Goal: Find specific page/section: Find specific page/section

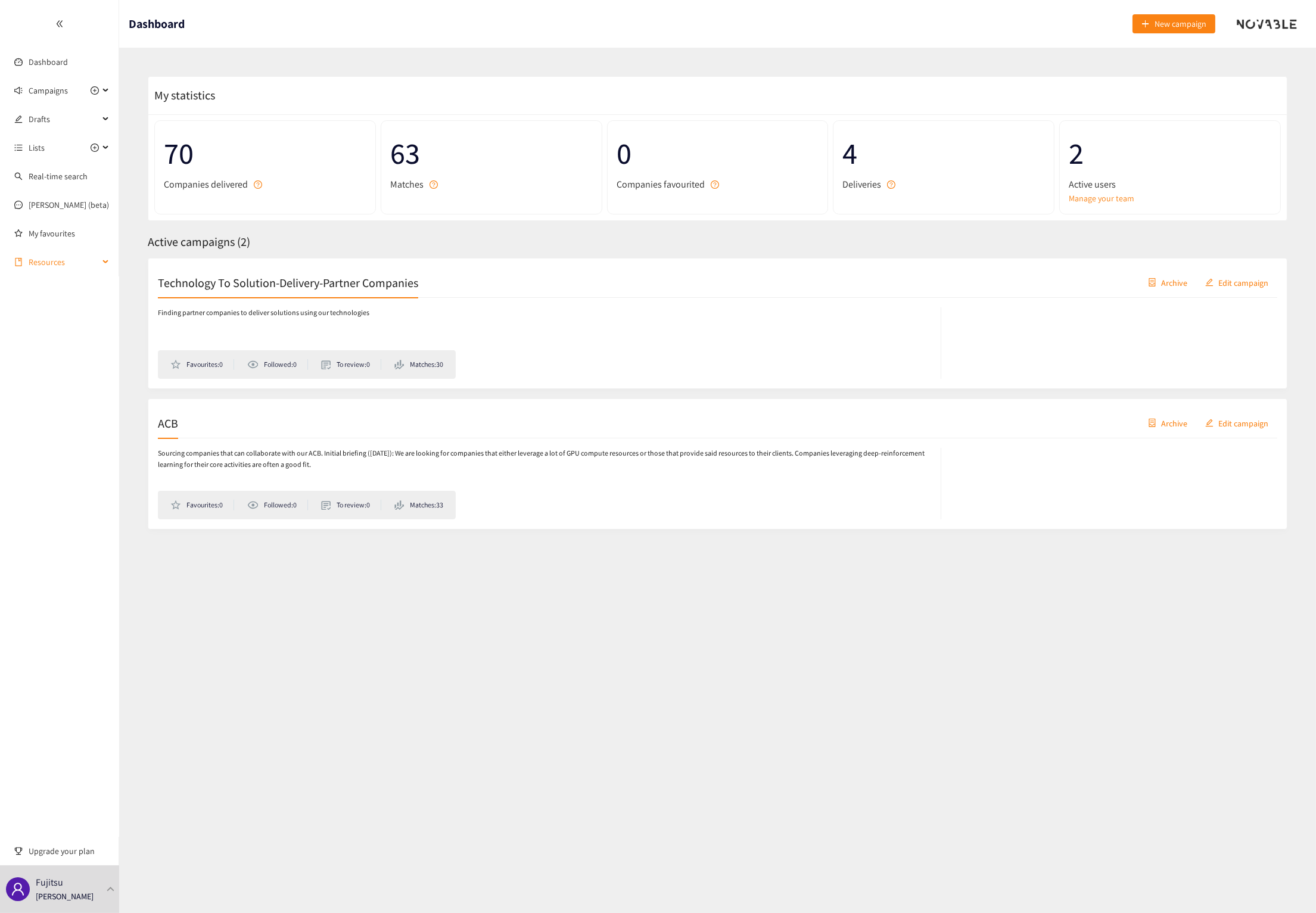
click at [48, 264] on span "Resources" at bounding box center [63, 261] width 70 height 24
click at [60, 901] on p "[PERSON_NAME]" at bounding box center [64, 896] width 58 height 13
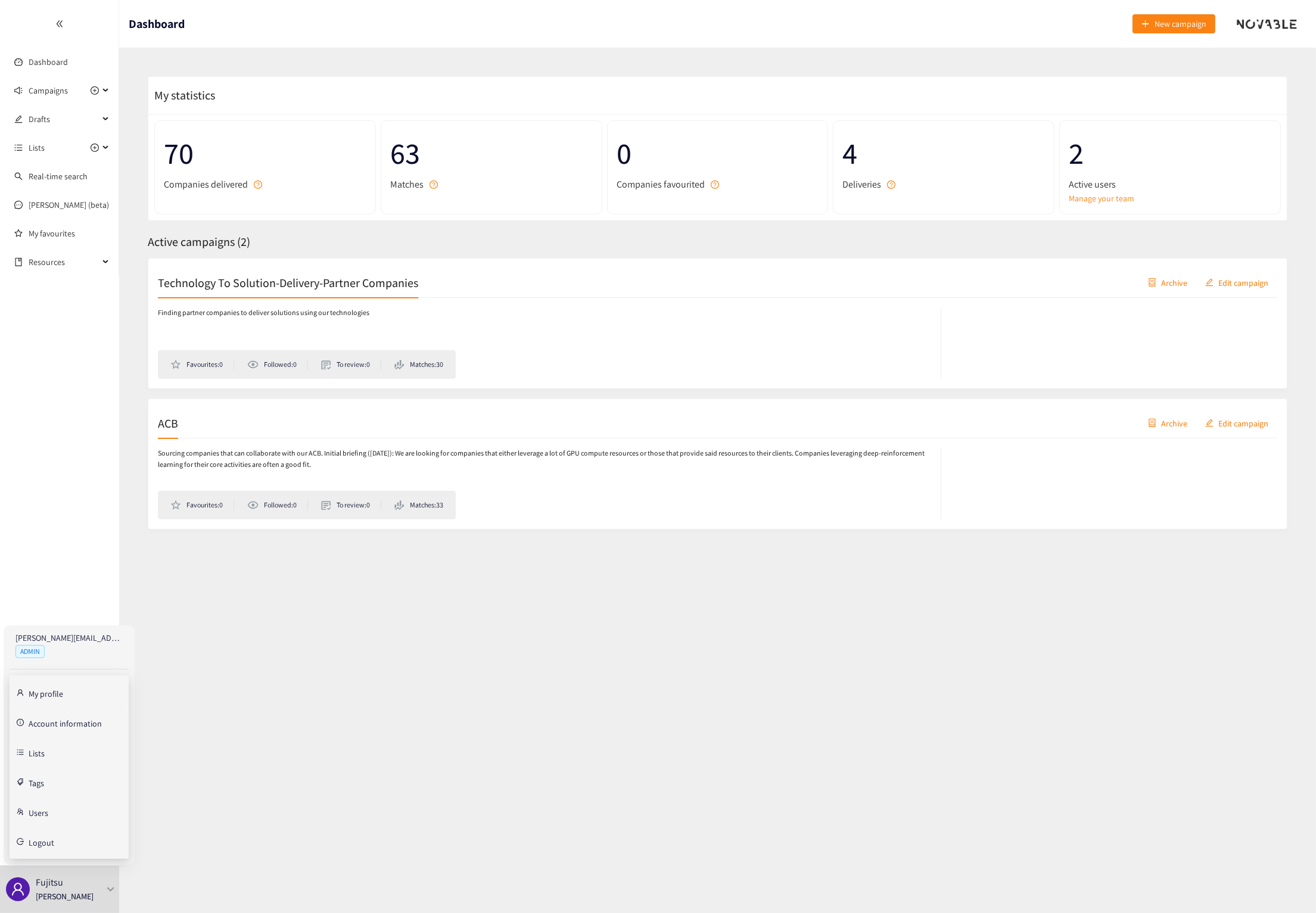
click at [68, 727] on link "Account information" at bounding box center [65, 723] width 73 height 11
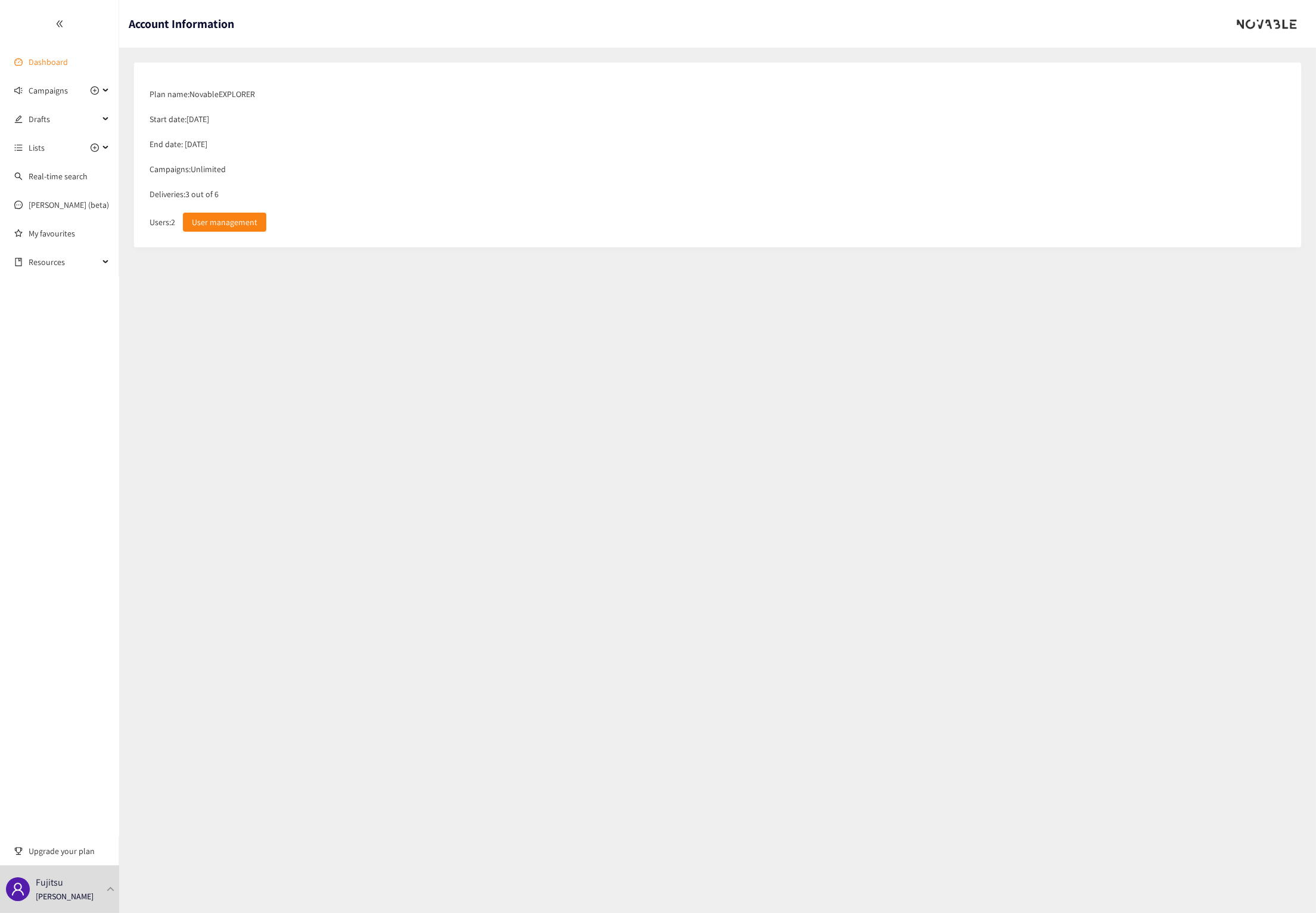
click at [59, 59] on link "Dashboard" at bounding box center [48, 62] width 39 height 11
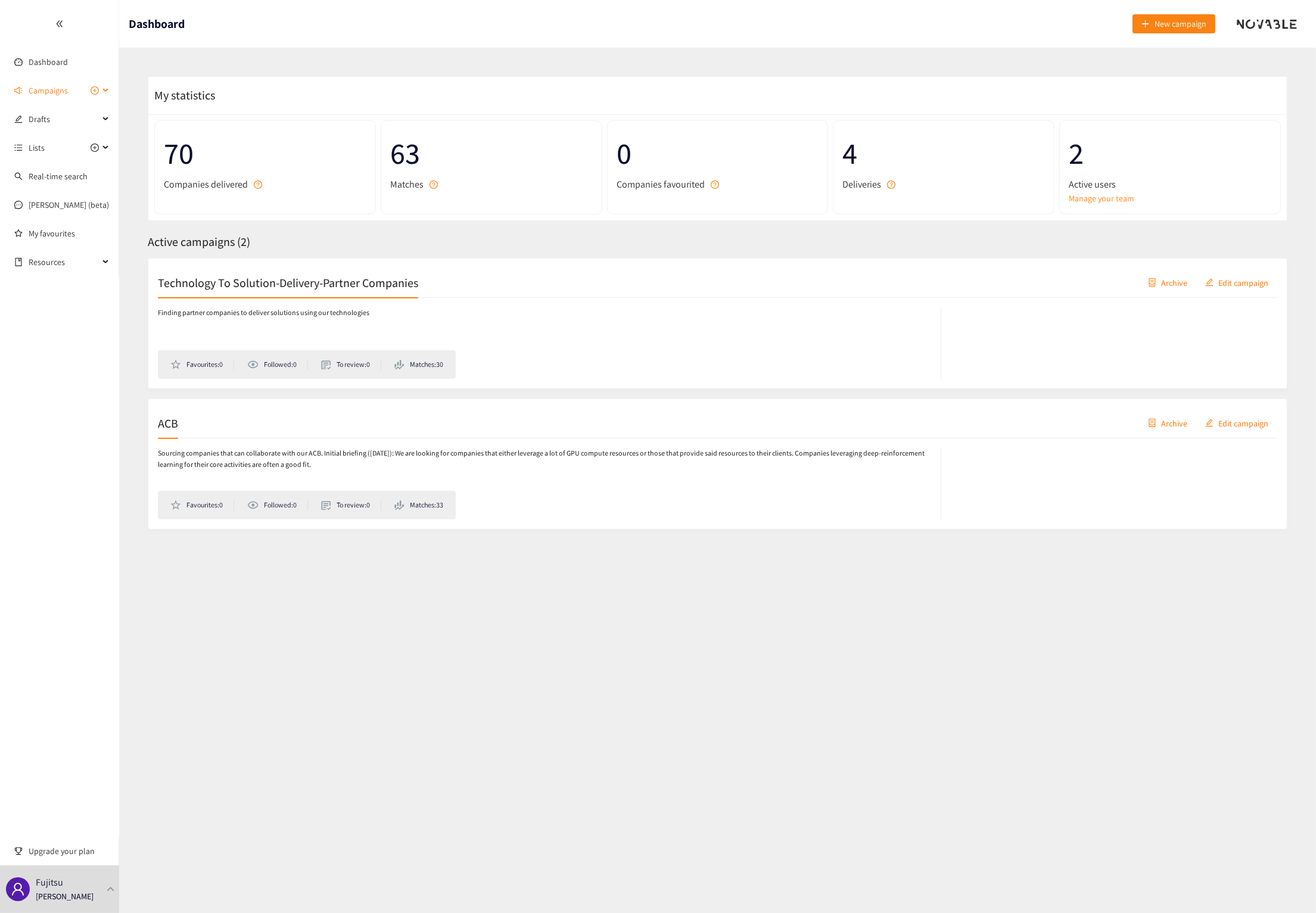
click at [39, 92] on span "Campaigns" at bounding box center [48, 90] width 39 height 24
click at [954, 717] on section "Dashboard New campaign My statistics 70 Companies delivered 63 Matches 0 Compan…" at bounding box center [718, 456] width 1197 height 913
drag, startPoint x: 686, startPoint y: 622, endPoint x: 636, endPoint y: 595, distance: 56.8
click at [686, 621] on section "Dashboard New campaign My statistics 70 Companies delivered 63 Matches 0 Compan…" at bounding box center [718, 456] width 1197 height 913
click at [44, 95] on span "Campaigns" at bounding box center [48, 90] width 39 height 24
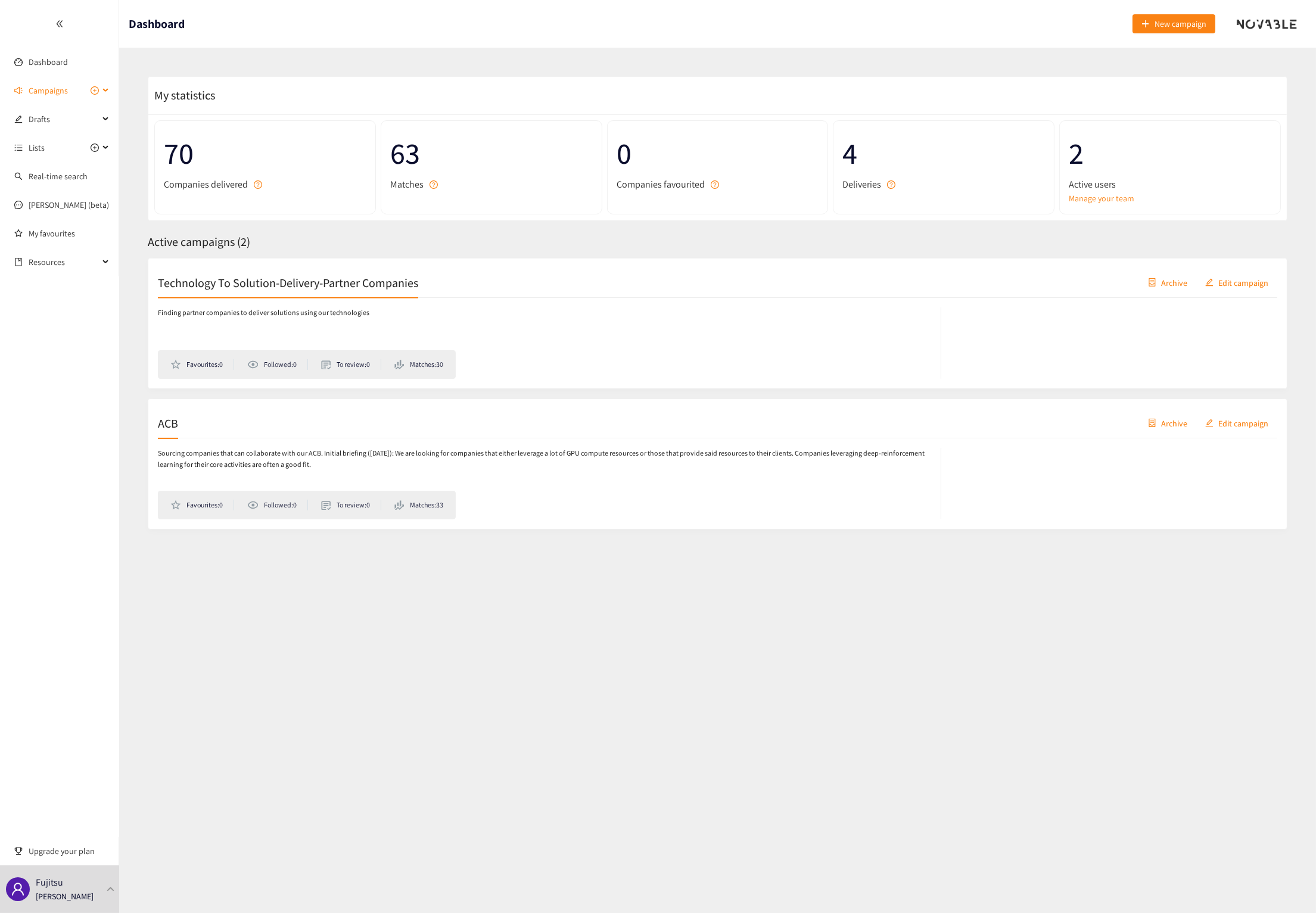
click at [94, 88] on icon "plus-circle" at bounding box center [94, 90] width 8 height 8
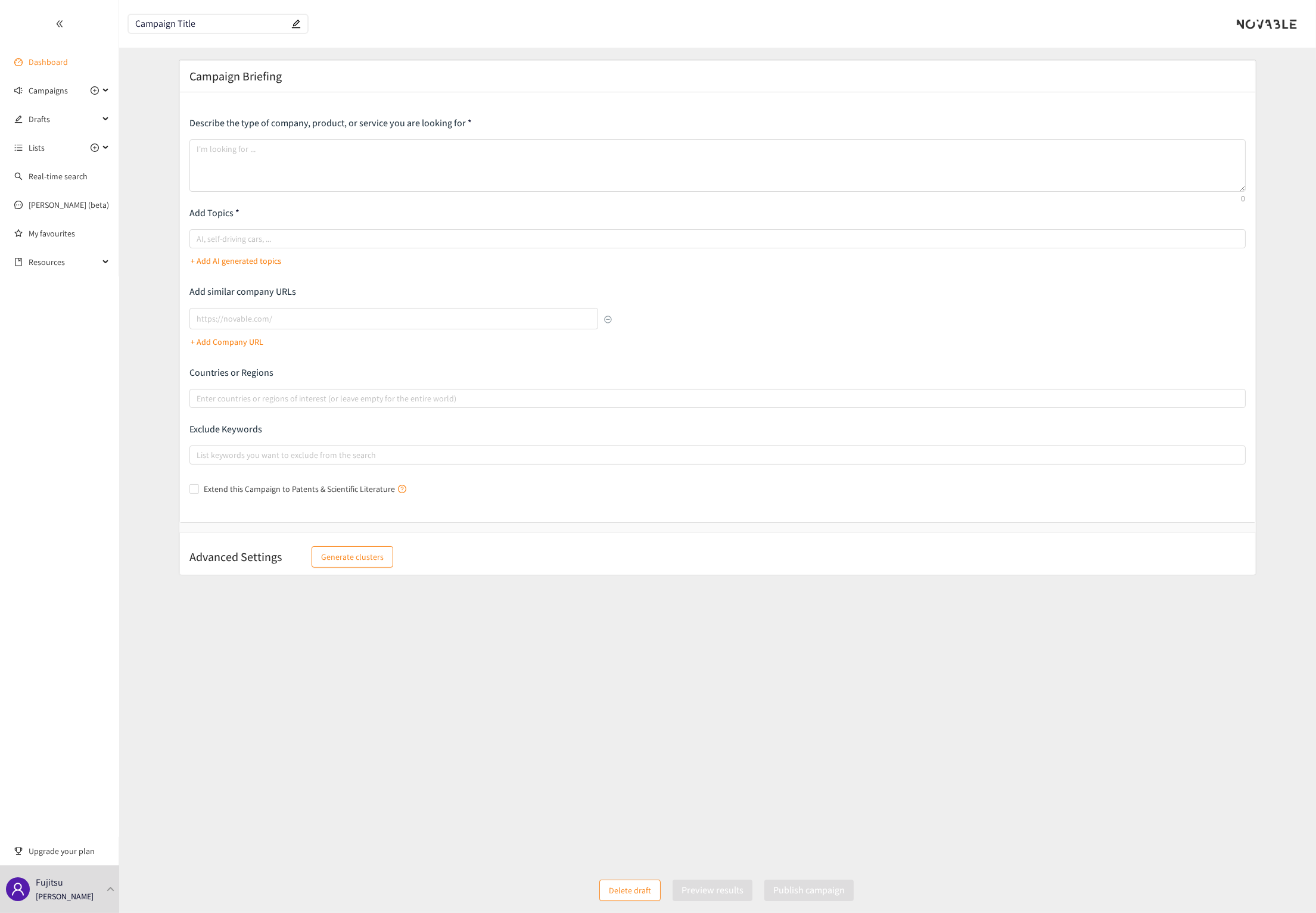
click at [34, 68] on link "Dashboard" at bounding box center [48, 62] width 39 height 11
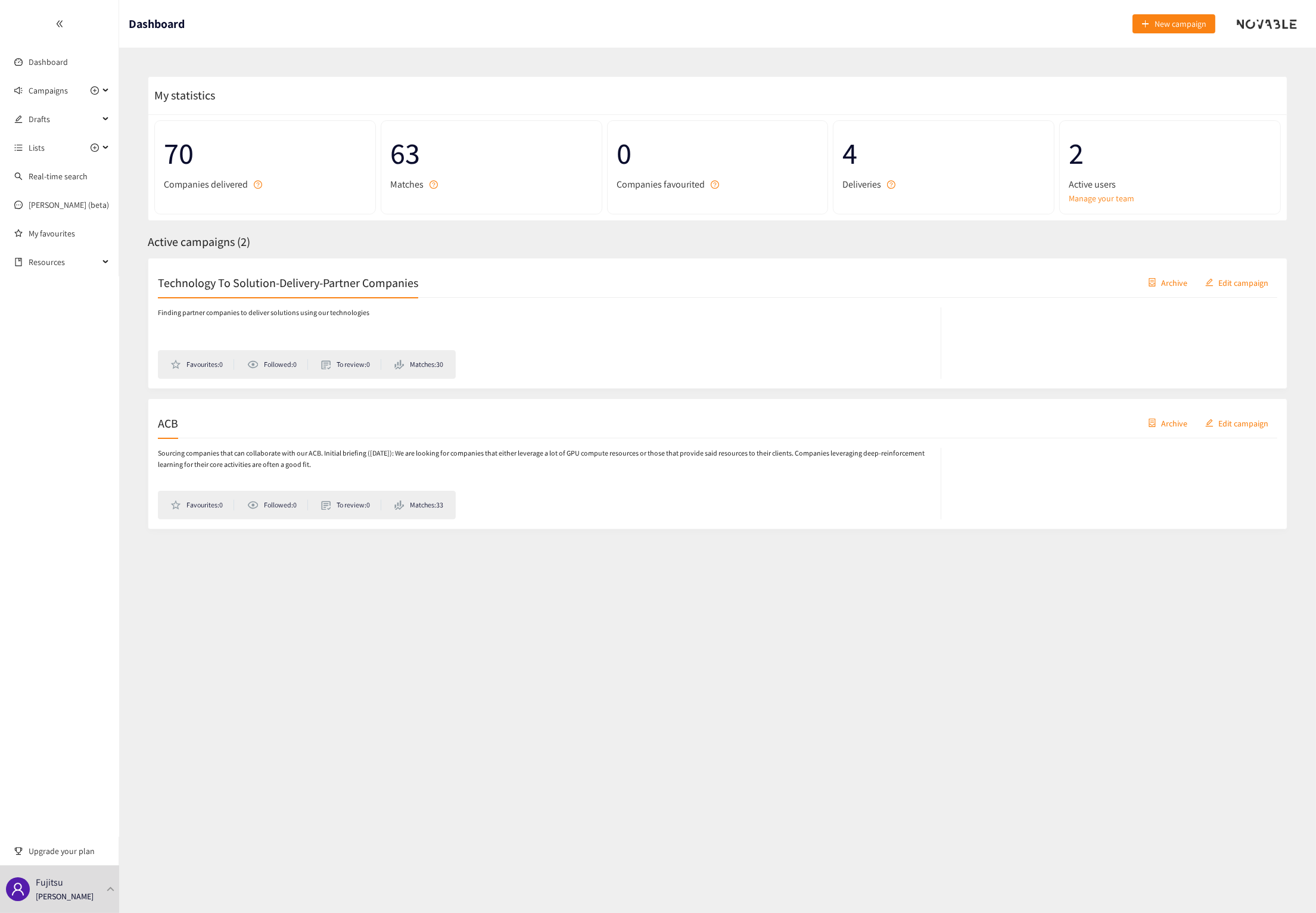
click at [539, 613] on section "Dashboard New campaign My statistics 70 Companies delivered 63 Matches 0 Compan…" at bounding box center [718, 456] width 1197 height 913
click at [39, 99] on span "Campaigns" at bounding box center [48, 90] width 39 height 24
click at [48, 116] on link "Technology To Solution-Delivery-Partner Companies" at bounding box center [120, 119] width 183 height 11
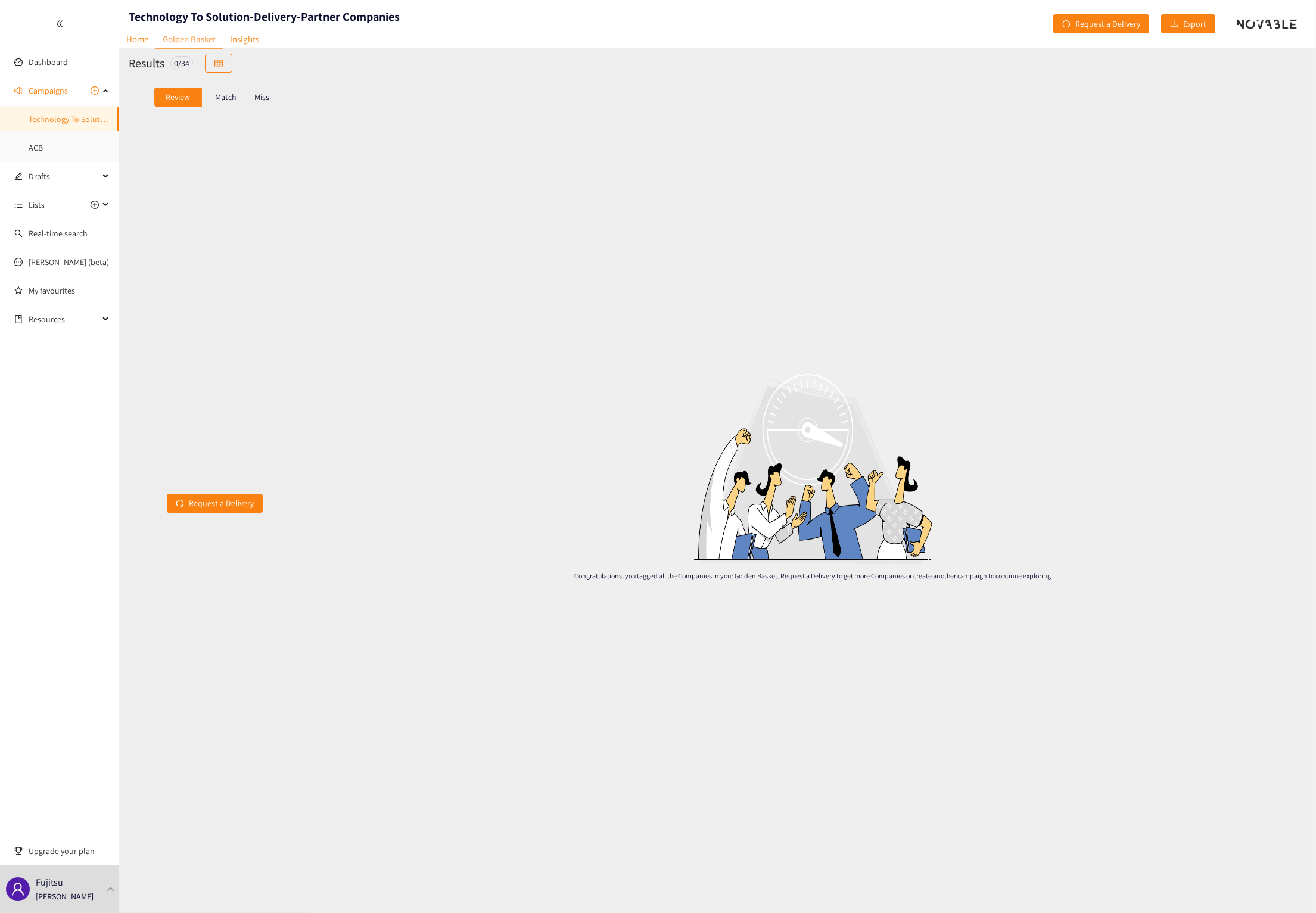
click at [220, 97] on p "Match" at bounding box center [226, 97] width 21 height 10
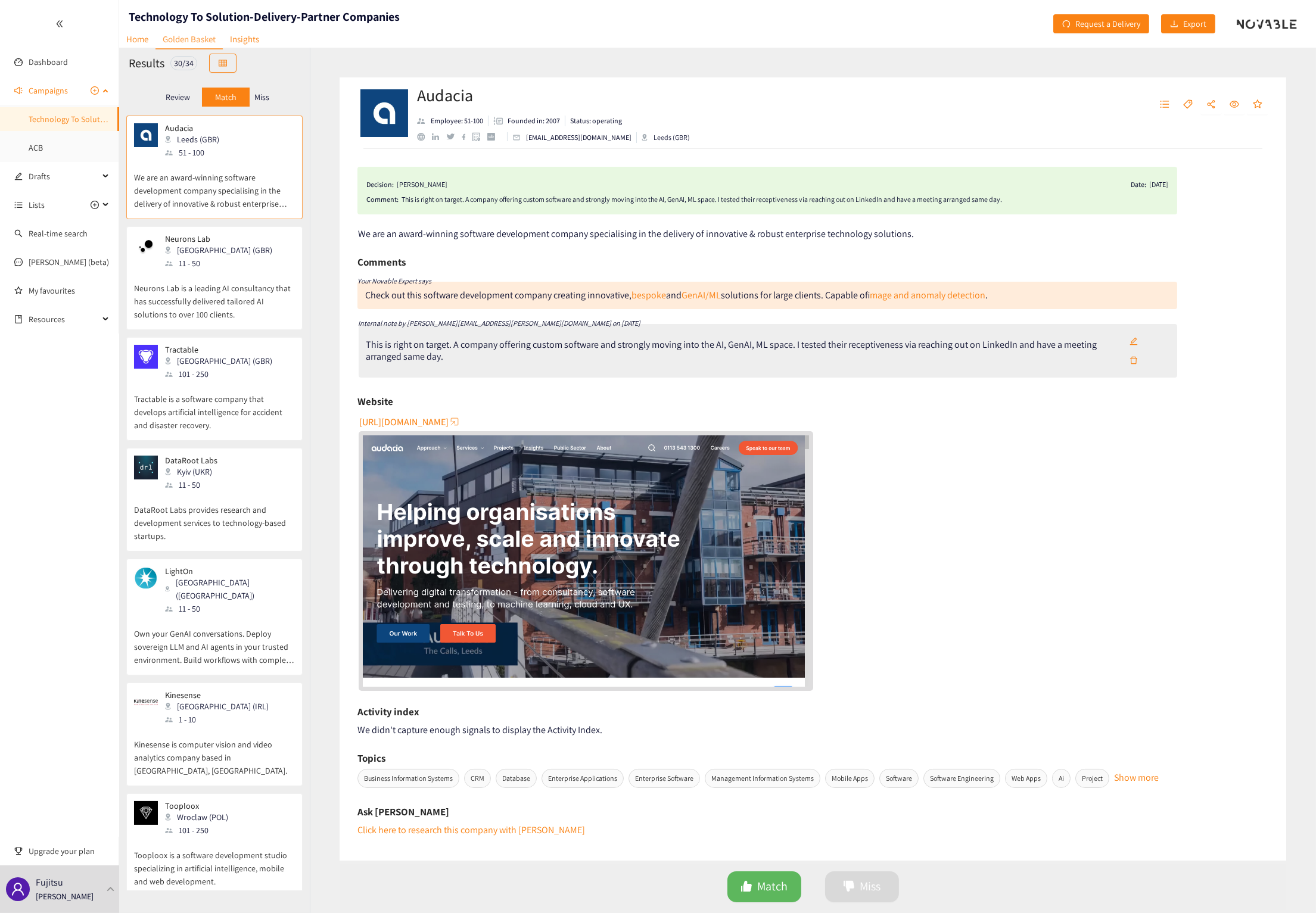
click at [52, 121] on link "Technology To Solution-Delivery-Partner Companies" at bounding box center [120, 119] width 183 height 11
click at [179, 93] on p "Review" at bounding box center [177, 97] width 24 height 10
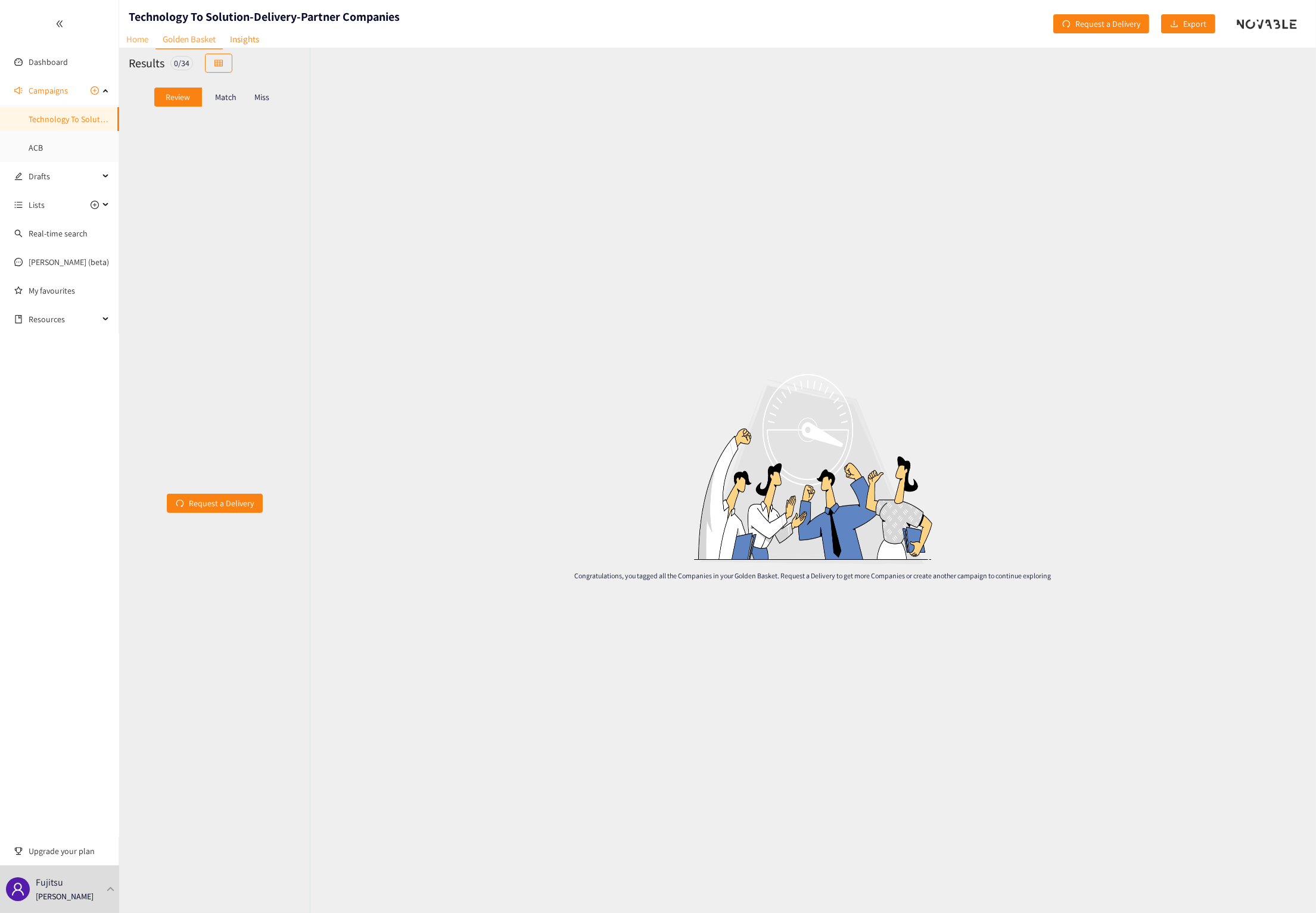
click at [129, 37] on link "Home" at bounding box center [137, 39] width 36 height 19
